Goal: Information Seeking & Learning: Learn about a topic

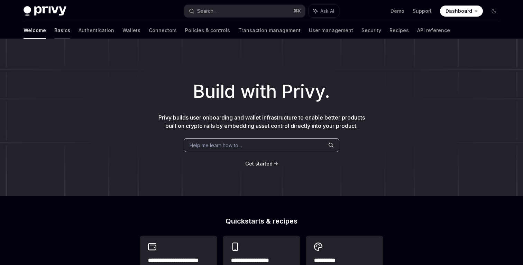
click at [54, 34] on link "Basics" at bounding box center [62, 30] width 16 height 17
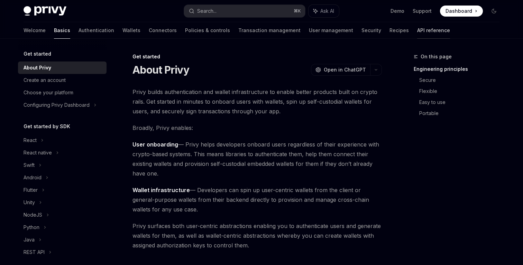
click at [417, 23] on link "API reference" at bounding box center [433, 30] width 33 height 17
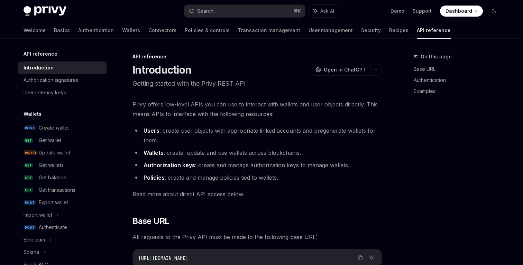
type textarea "*"
click at [211, 16] on button "Search... ⌘ K" at bounding box center [244, 11] width 121 height 12
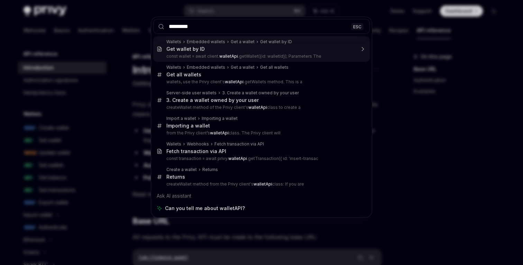
type input "*********"
click at [211, 36] on div "********* ESC" at bounding box center [261, 26] width 221 height 19
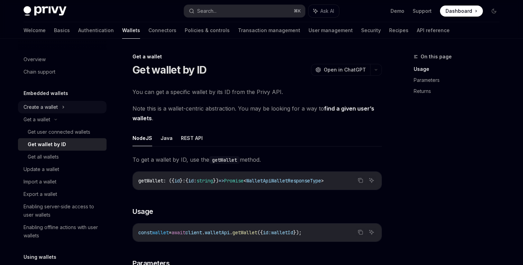
click at [74, 106] on div "Create a wallet" at bounding box center [62, 107] width 89 height 12
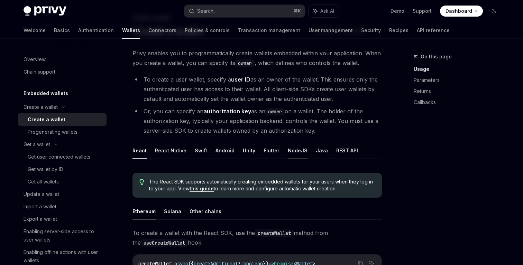
click at [295, 149] on button "NodeJS" at bounding box center [298, 151] width 20 height 16
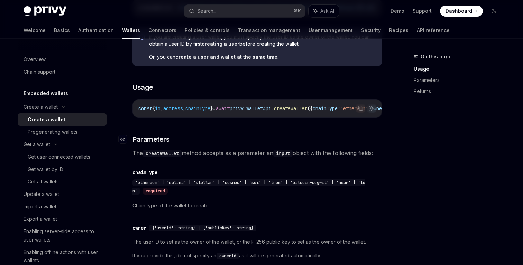
scroll to position [235, 0]
click at [282, 188] on span "'ethereum' | 'solana' | 'stellar' | 'cosmos' | 'sui' | 'tron' | 'bitcoin-segwit…" at bounding box center [249, 187] width 233 height 14
click at [366, 186] on span "'ethereum' | 'solana' | 'stellar' | 'cosmos' | 'sui' | 'tron' | 'bitcoin-segwit…" at bounding box center [249, 187] width 233 height 14
click at [324, 186] on span "'ethereum' | 'solana' | 'stellar' | 'cosmos' | 'sui' | 'tron' | 'bitcoin-segwit…" at bounding box center [249, 187] width 233 height 14
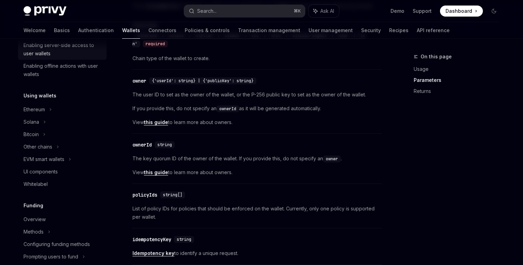
scroll to position [187, 0]
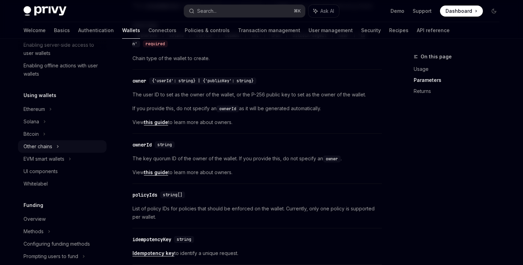
click at [65, 146] on div "Other chains" at bounding box center [62, 147] width 89 height 12
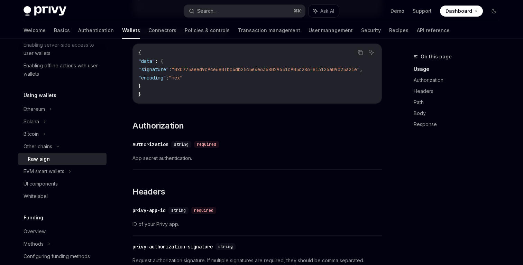
scroll to position [367, 0]
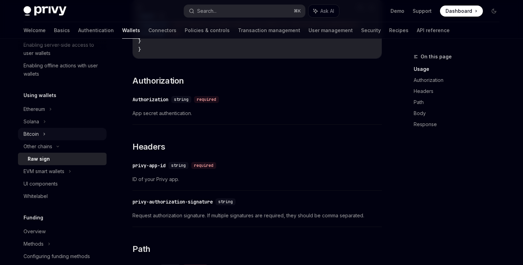
click at [63, 134] on div "Bitcoin" at bounding box center [62, 134] width 89 height 12
type textarea "*"
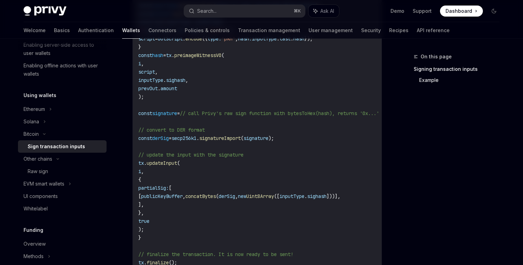
scroll to position [425, 0]
